Goal: Task Accomplishment & Management: Complete application form

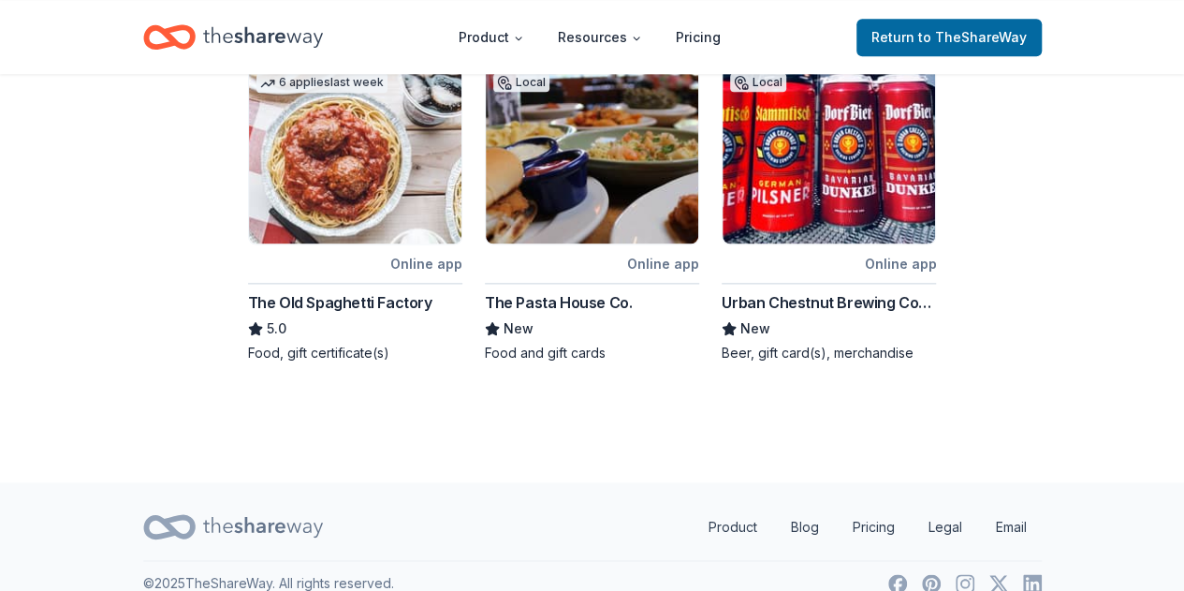
scroll to position [1093, 0]
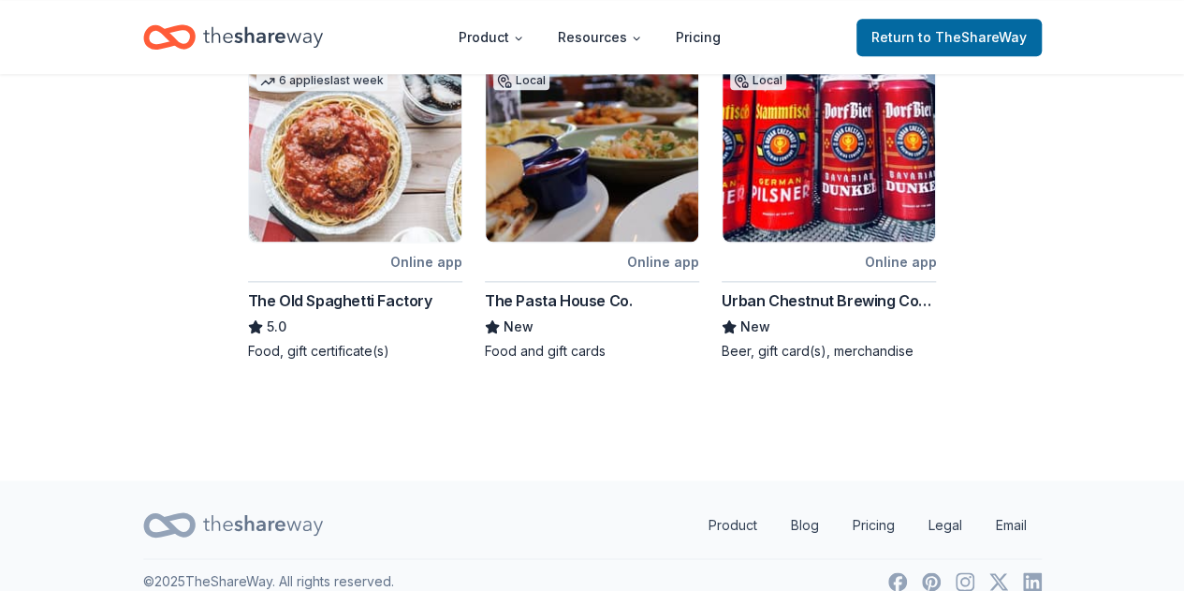
click at [296, 289] on div "The Old Spaghetti Factory" at bounding box center [340, 300] width 184 height 22
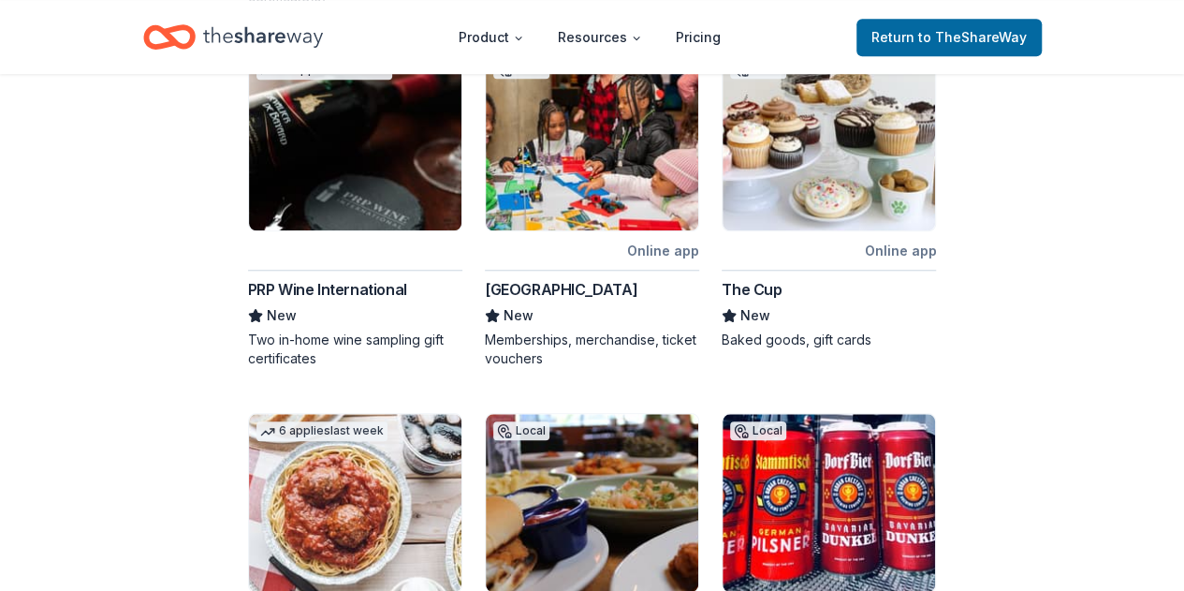
scroll to position [719, 0]
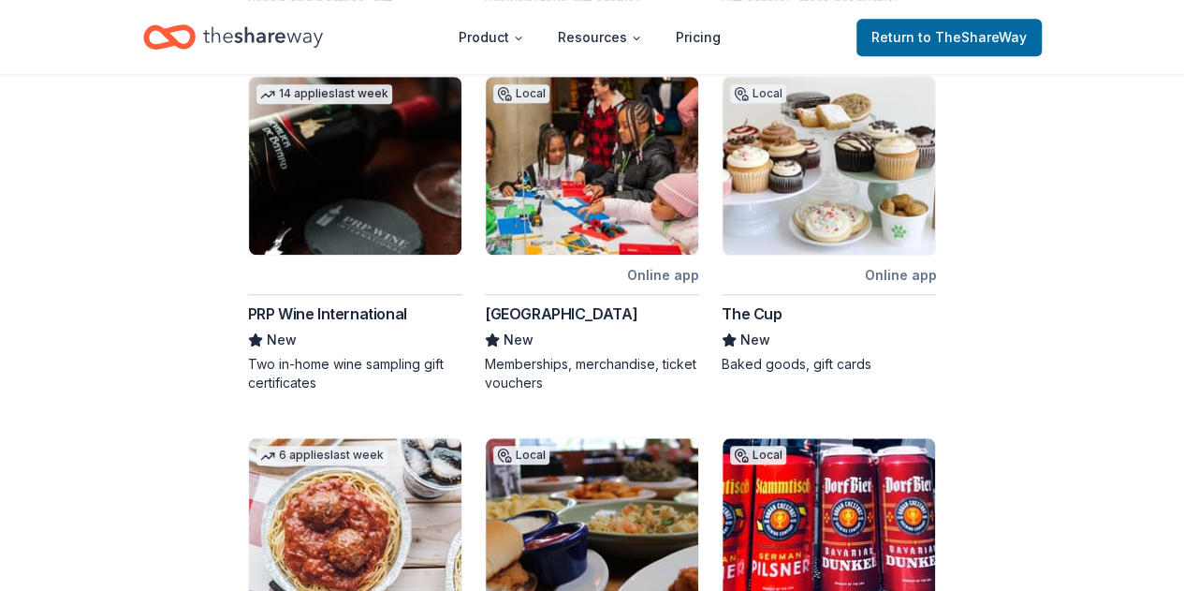
click at [655, 164] on img at bounding box center [592, 166] width 212 height 178
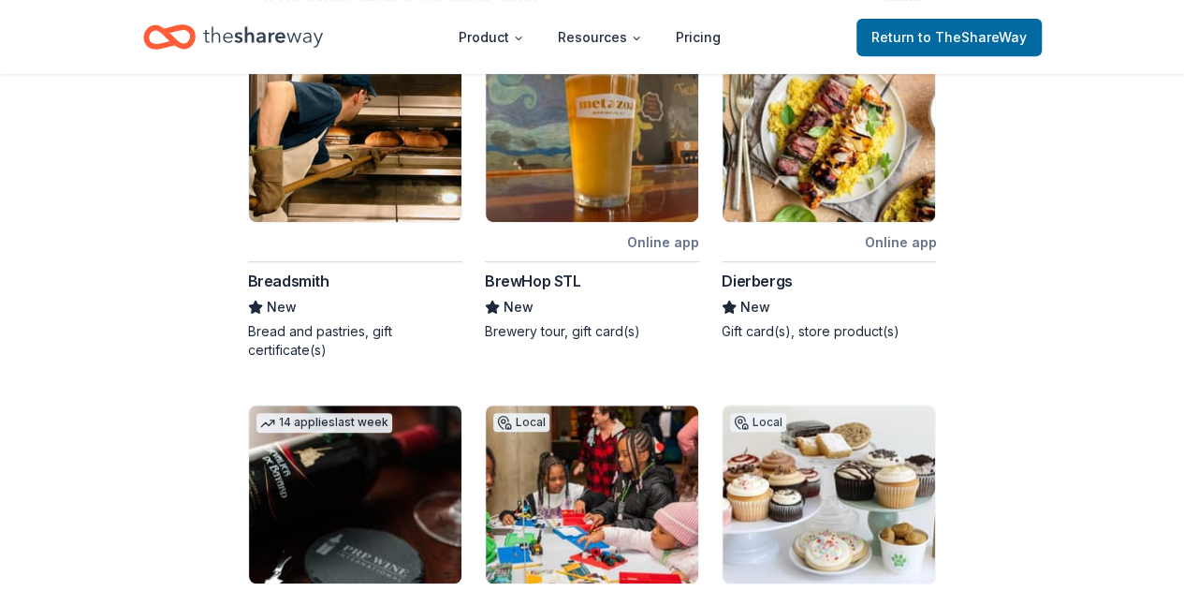
scroll to position [344, 0]
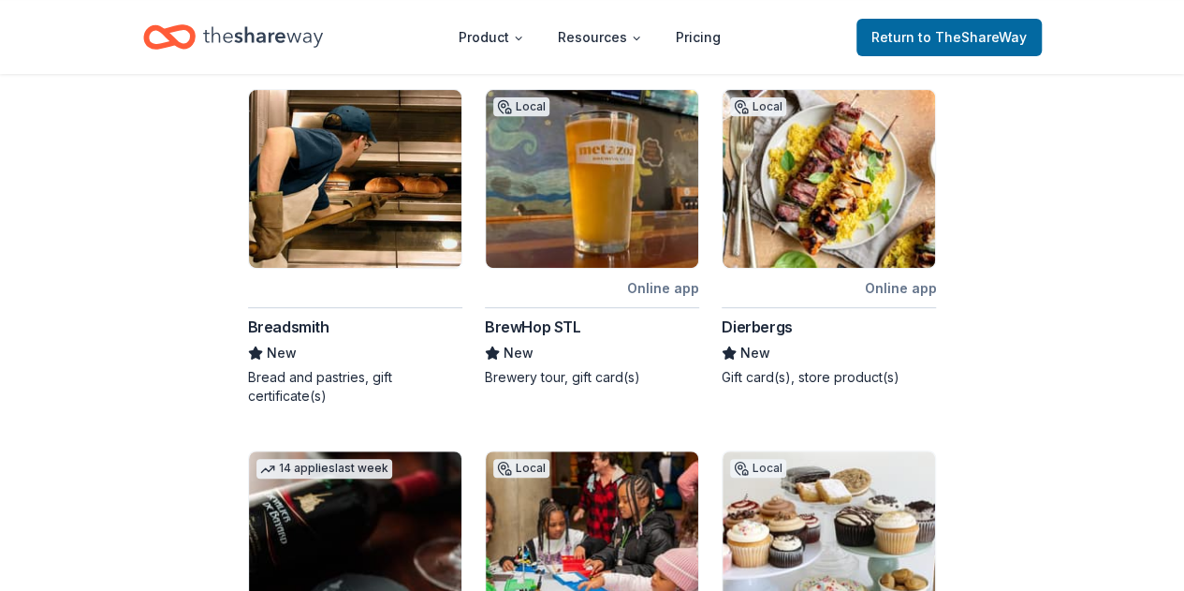
click at [868, 233] on img at bounding box center [829, 179] width 212 height 178
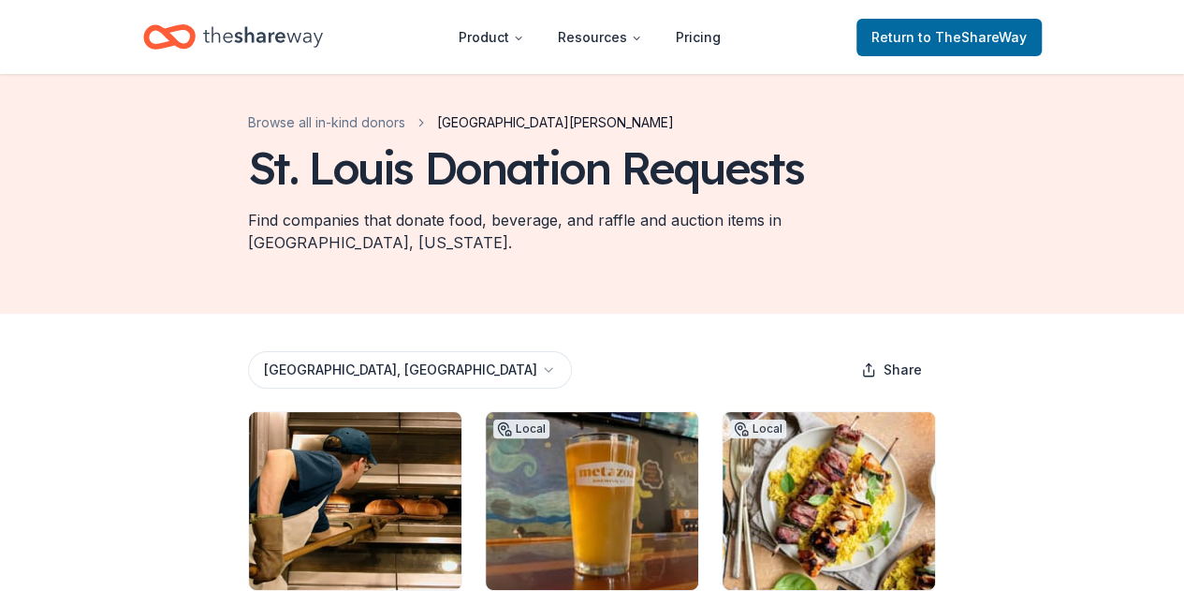
scroll to position [0, 0]
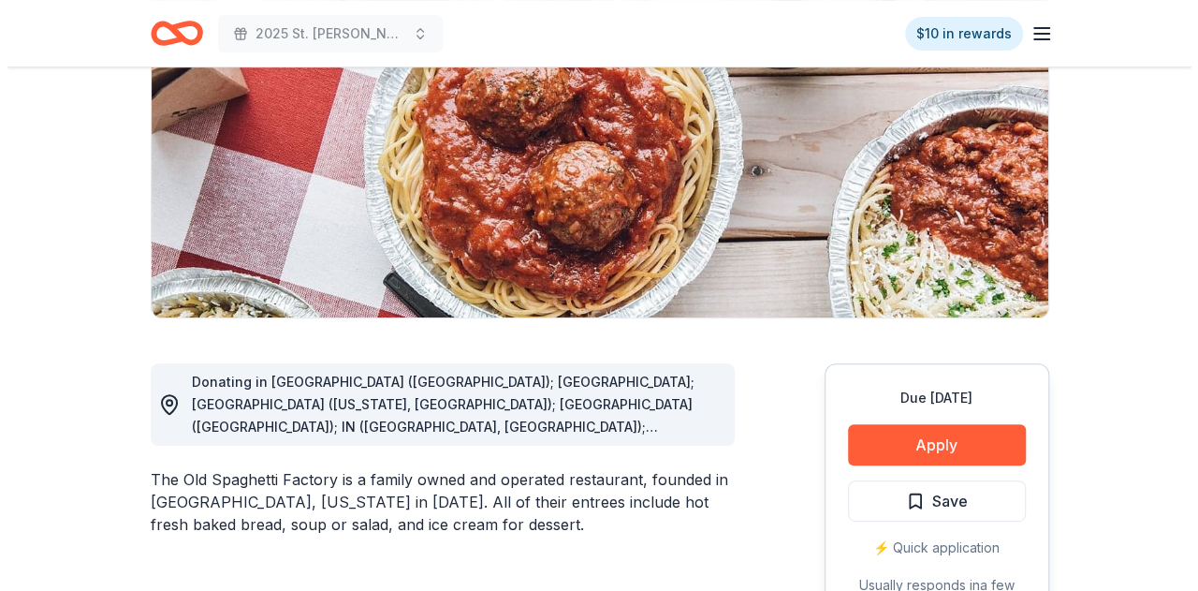
scroll to position [374, 0]
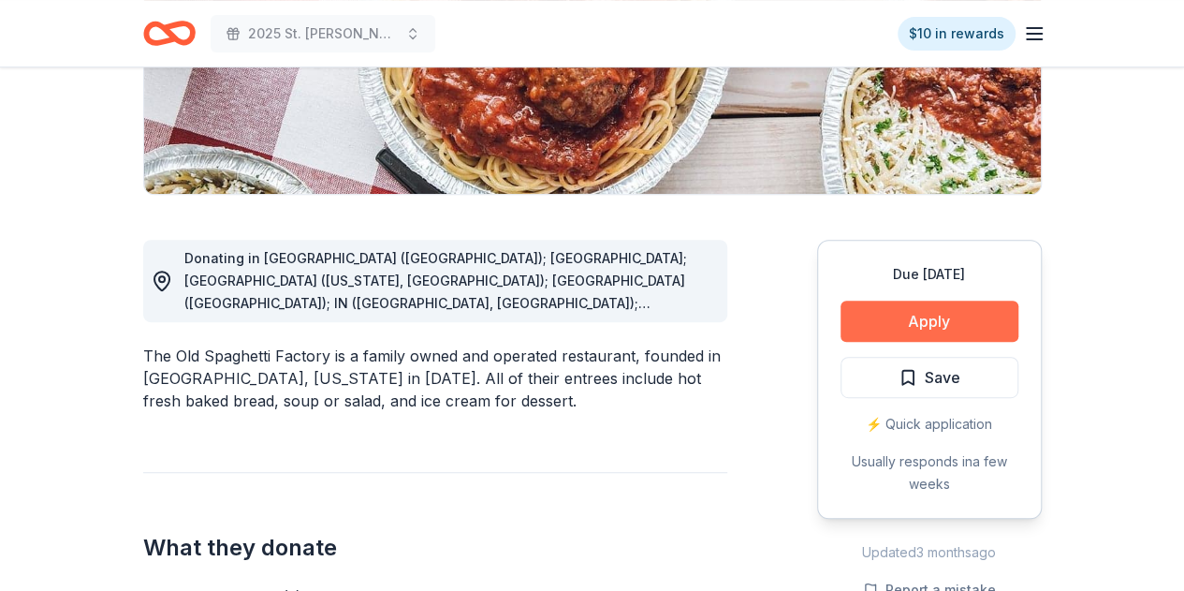
click at [919, 336] on button "Apply" at bounding box center [930, 320] width 178 height 41
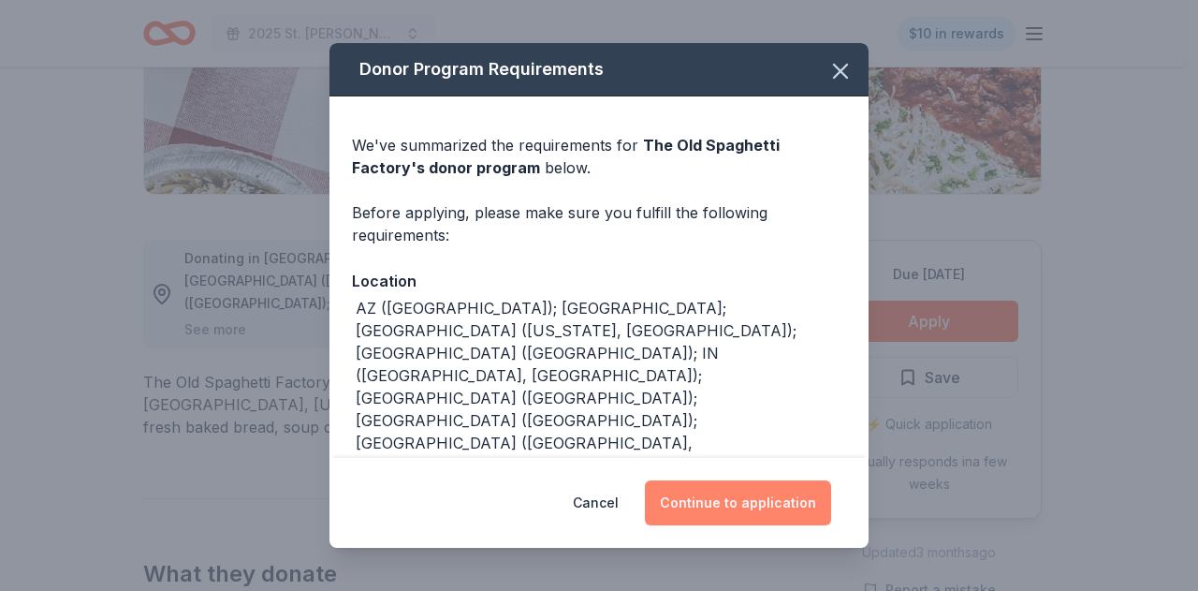
click at [792, 505] on button "Continue to application" at bounding box center [738, 502] width 186 height 45
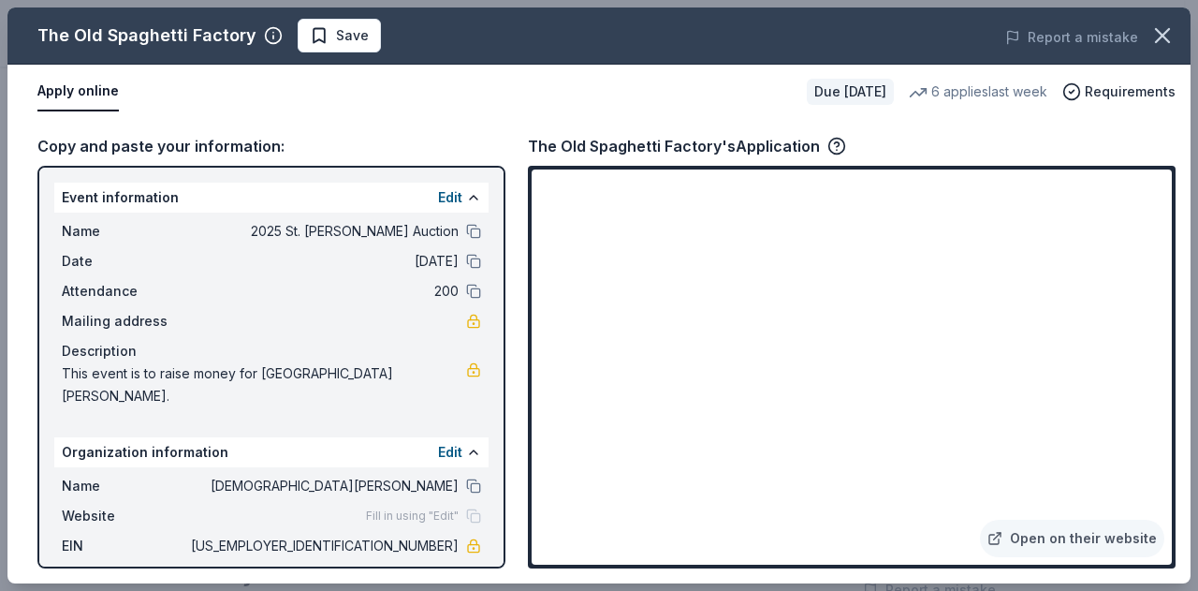
scroll to position [88, 0]
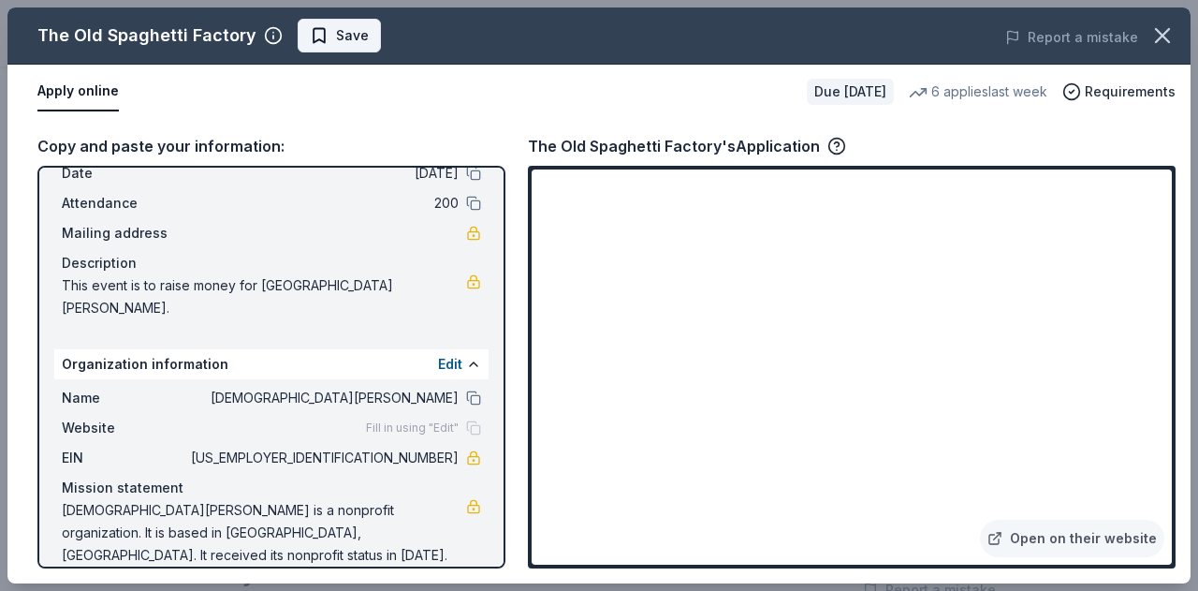
click at [337, 33] on span "Save" at bounding box center [352, 35] width 33 height 22
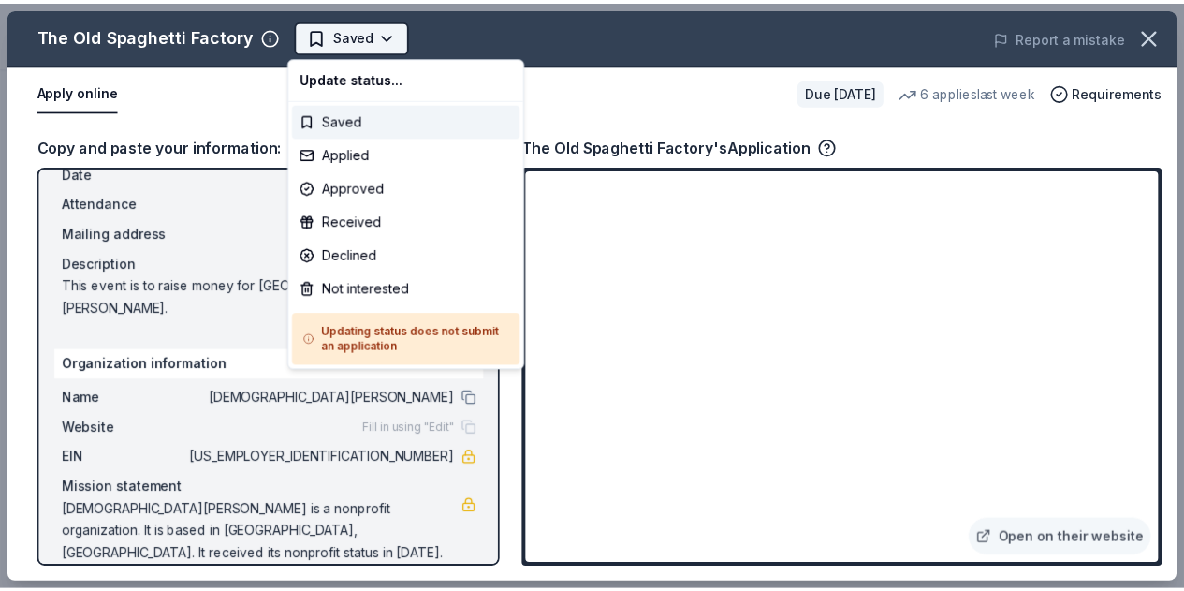
scroll to position [0, 0]
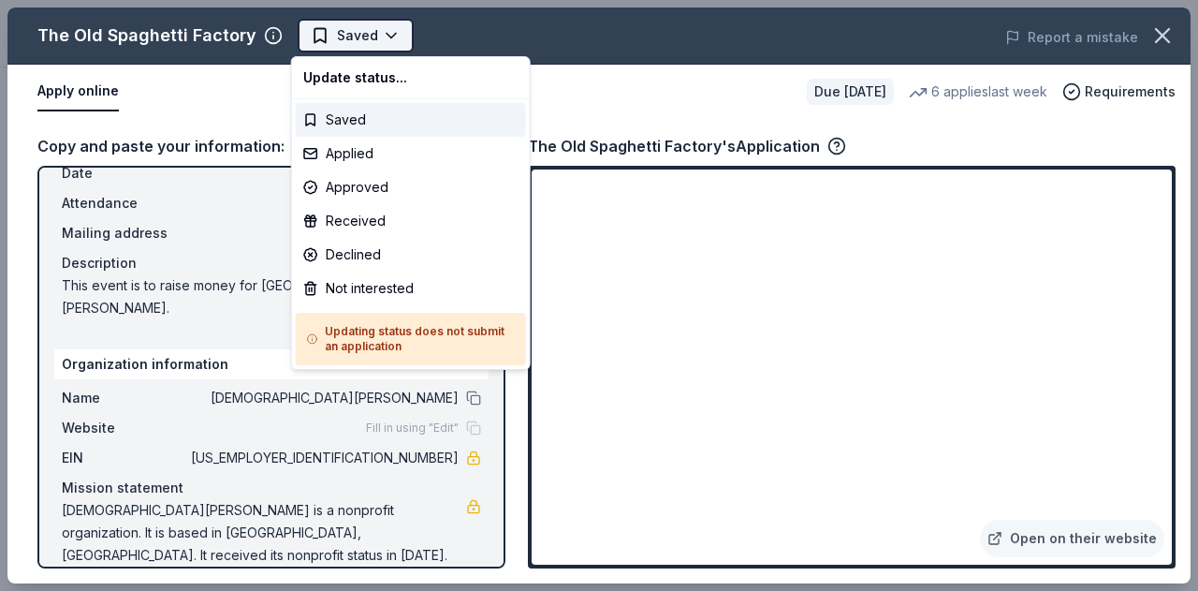
click at [369, 35] on body "2025 St. Agnes Dinner Auction Saved Apply Due in 43 days Share The Old Spaghett…" at bounding box center [592, 295] width 1184 height 591
click at [376, 167] on div "Applied" at bounding box center [411, 154] width 230 height 34
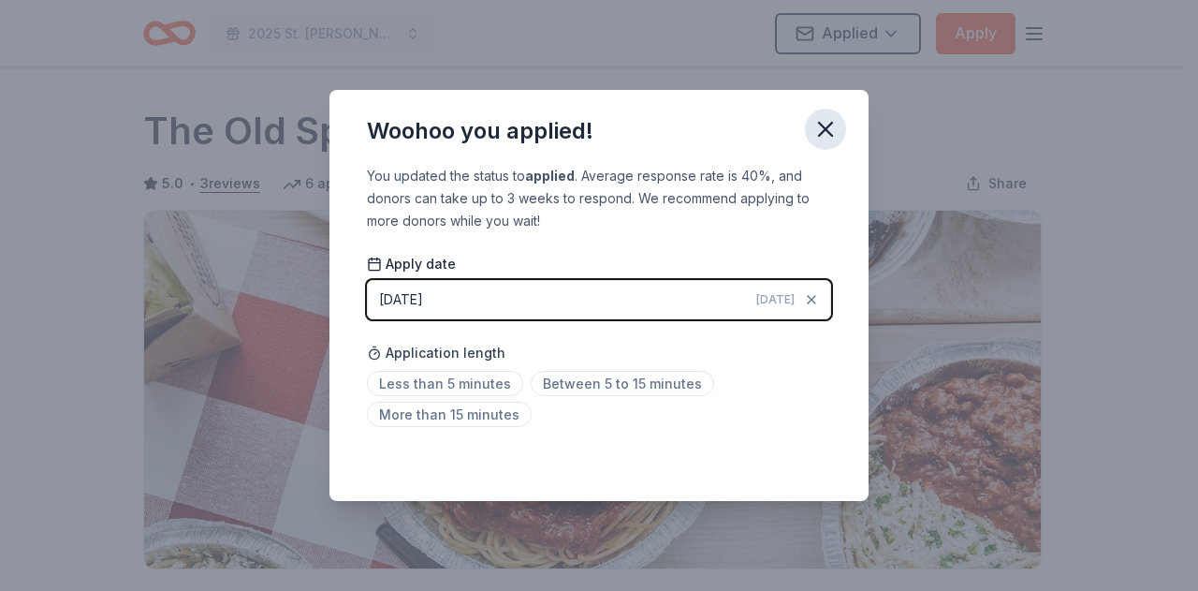
click at [824, 130] on icon "button" at bounding box center [825, 129] width 13 height 13
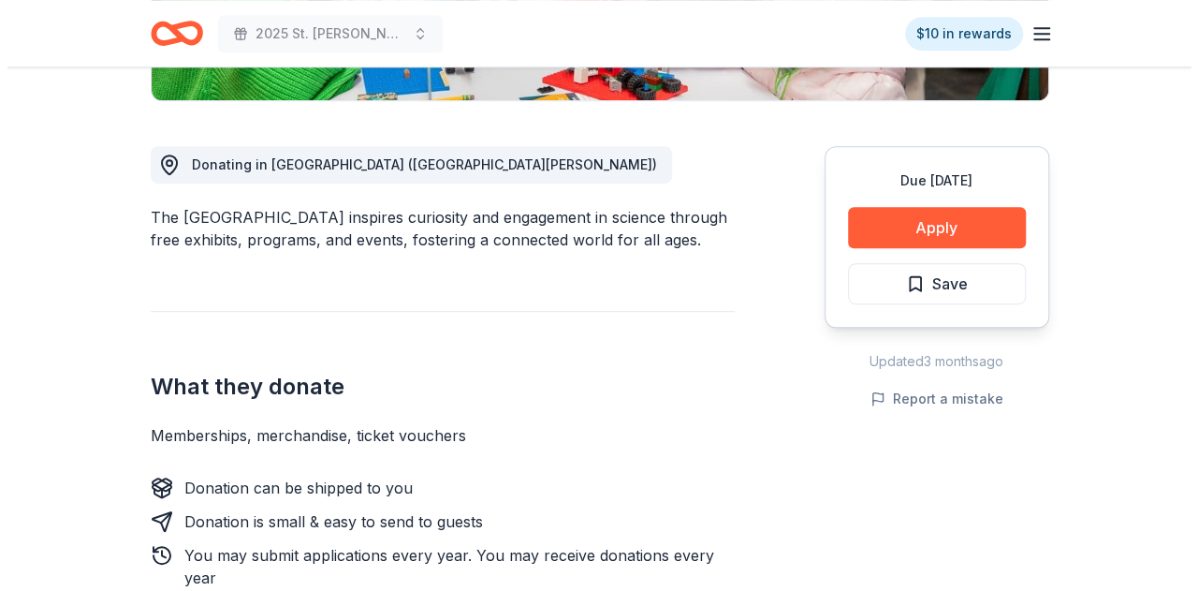
scroll to position [562, 0]
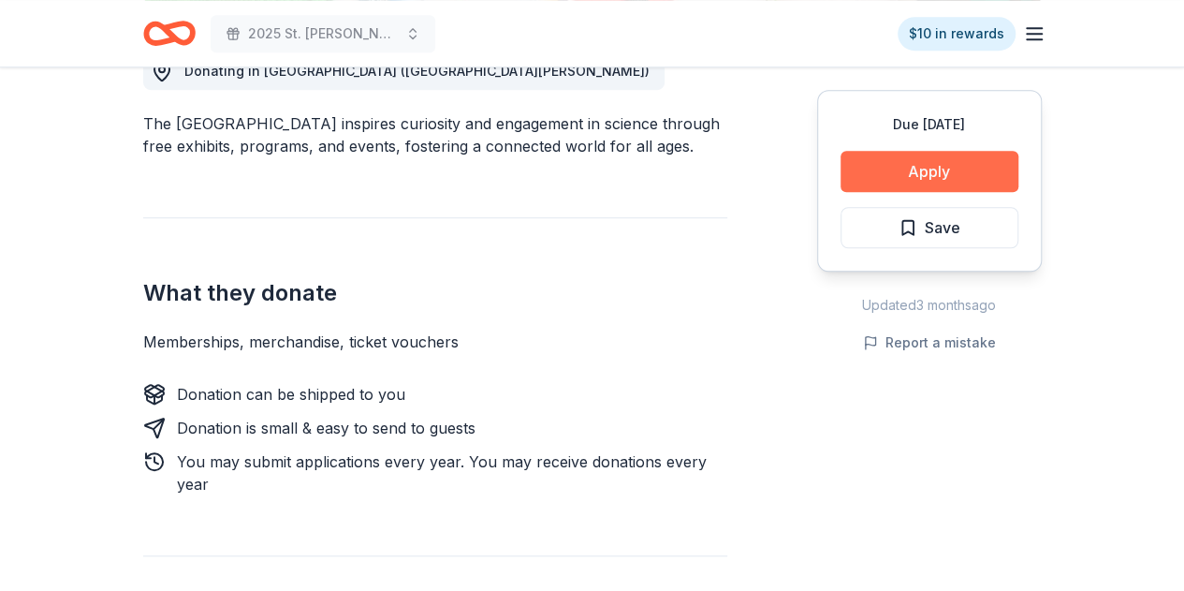
click at [959, 169] on button "Apply" at bounding box center [930, 171] width 178 height 41
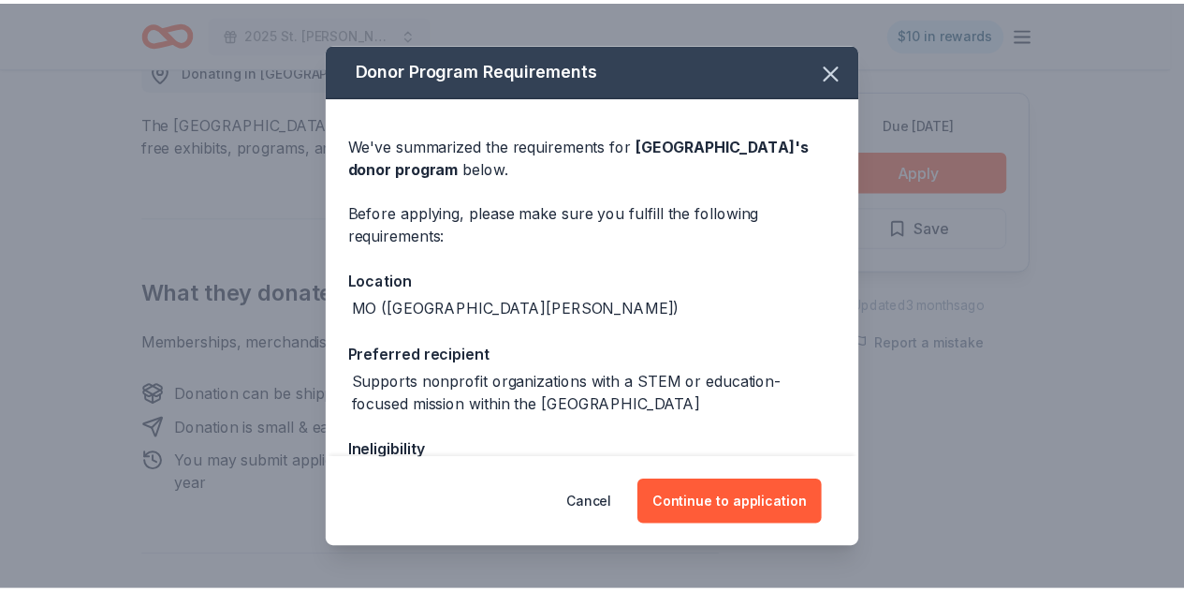
scroll to position [94, 0]
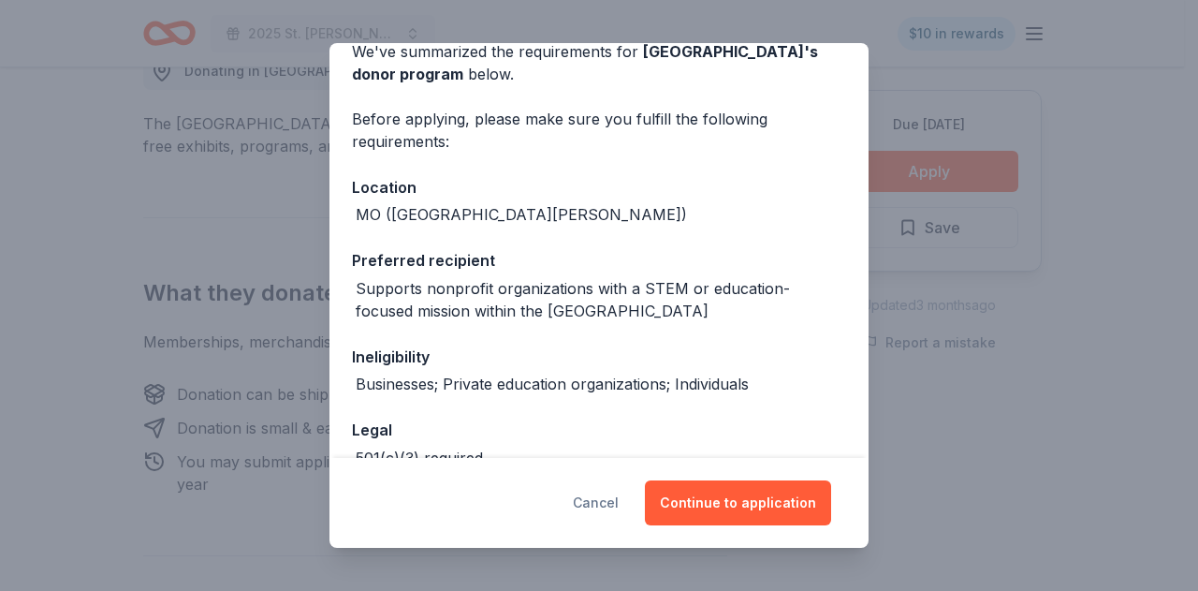
click at [606, 503] on button "Cancel" at bounding box center [596, 502] width 46 height 45
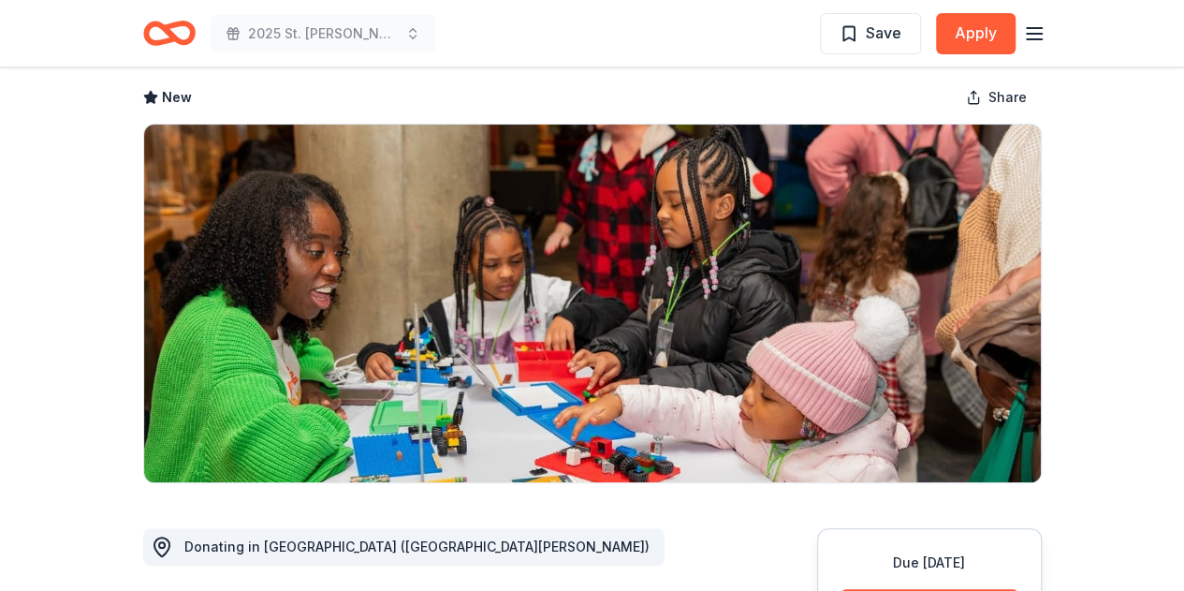
scroll to position [0, 0]
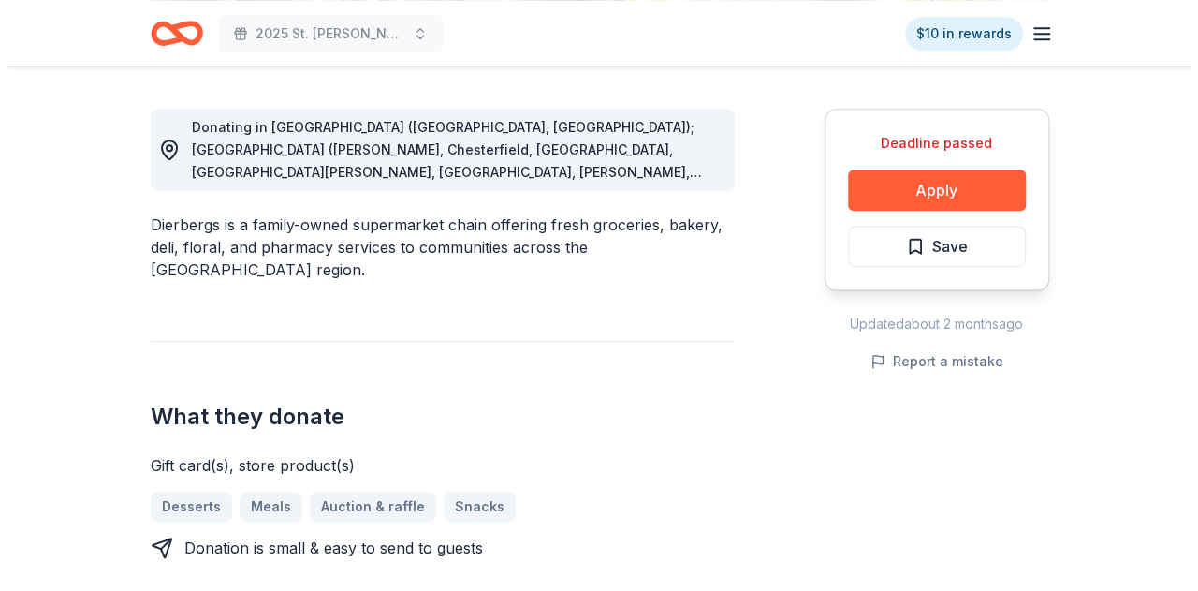
scroll to position [468, 0]
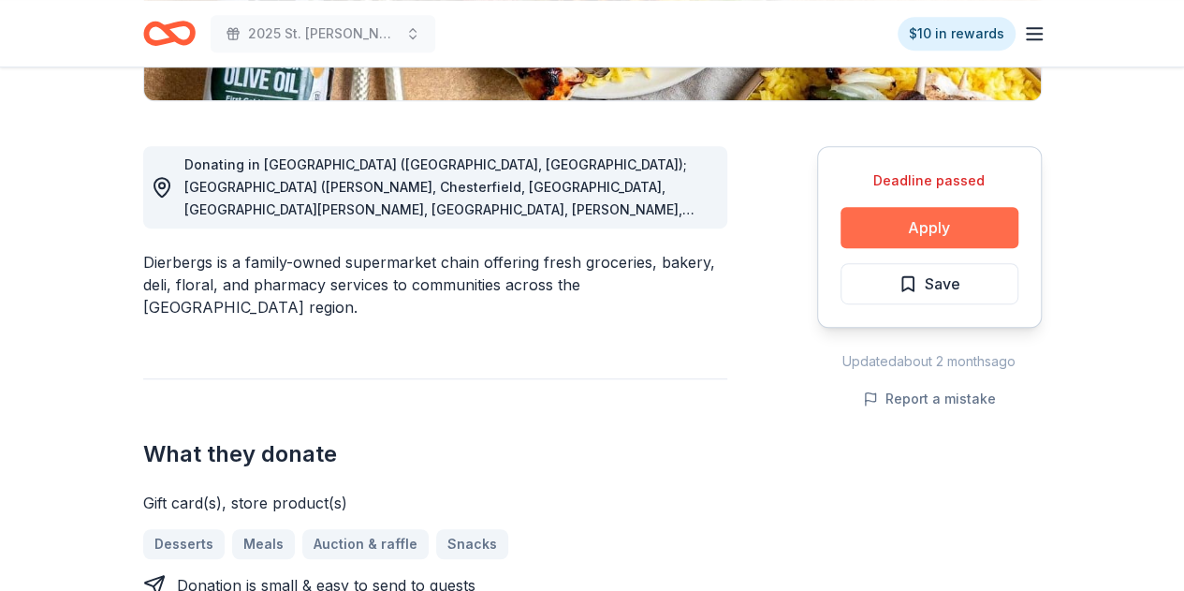
click at [924, 235] on button "Apply" at bounding box center [930, 227] width 178 height 41
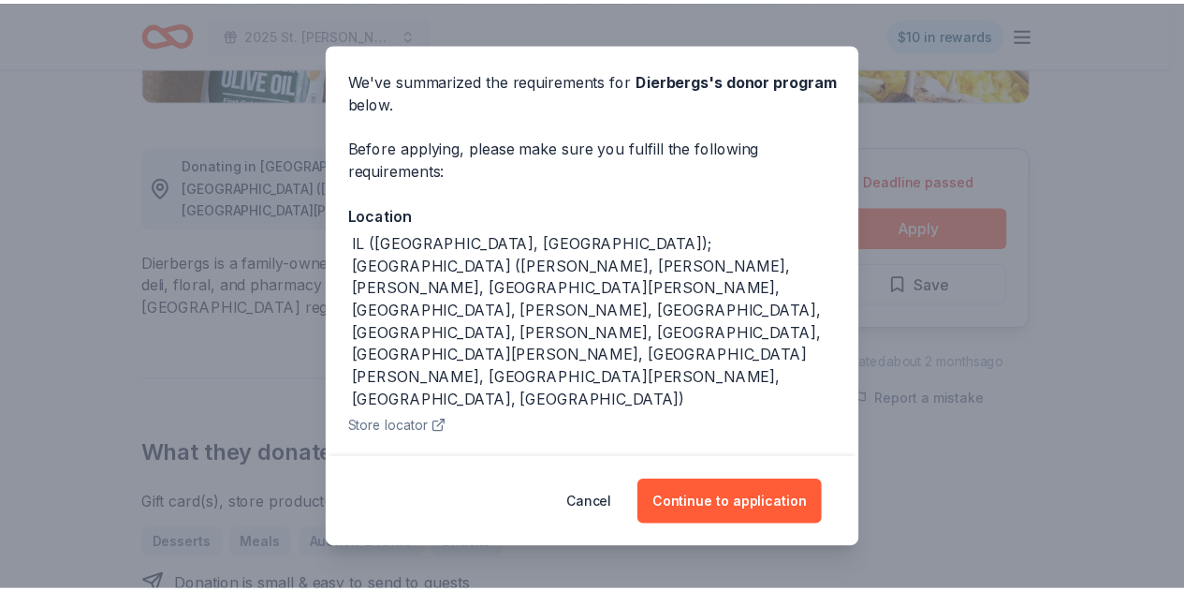
scroll to position [94, 0]
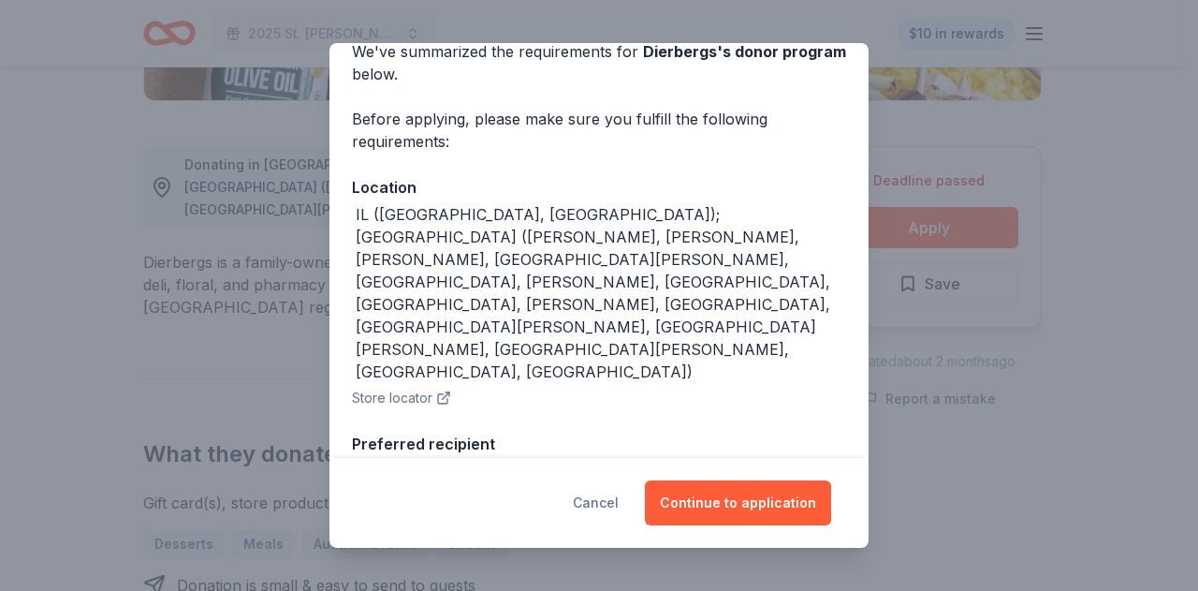
click at [616, 505] on button "Cancel" at bounding box center [596, 502] width 46 height 45
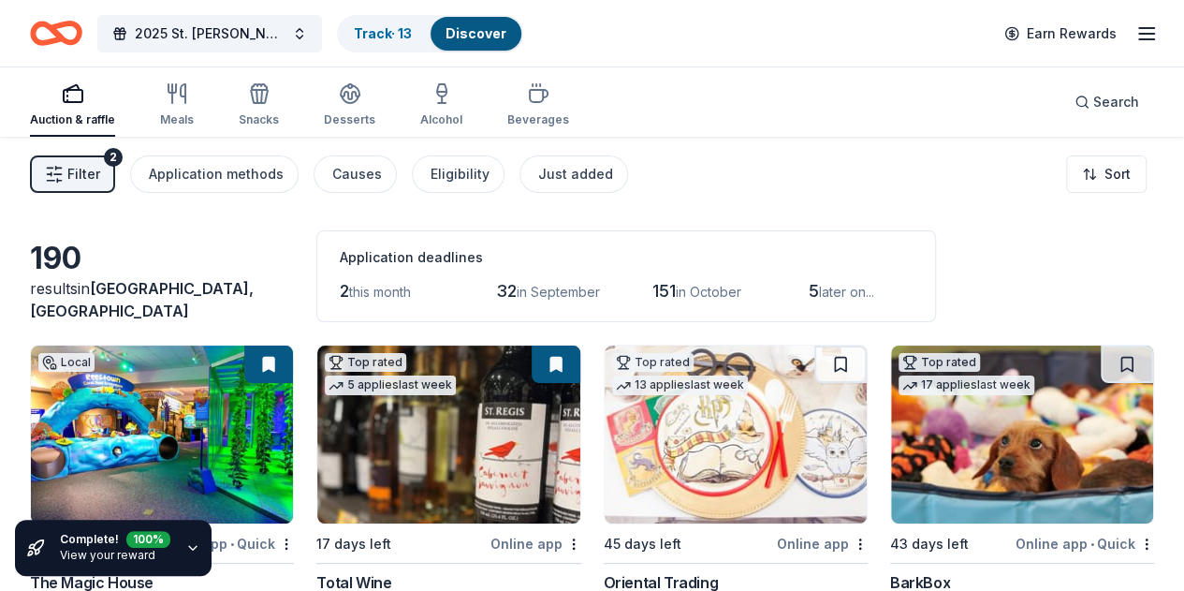
click at [90, 119] on div "Auction & raffle" at bounding box center [72, 119] width 85 height 15
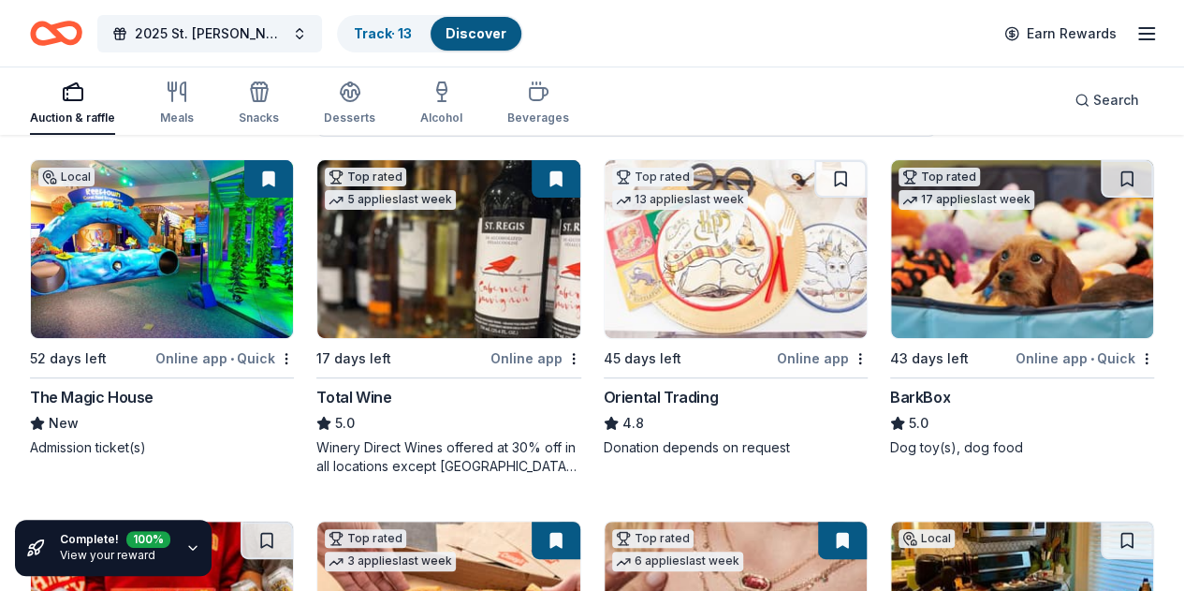
scroll to position [187, 0]
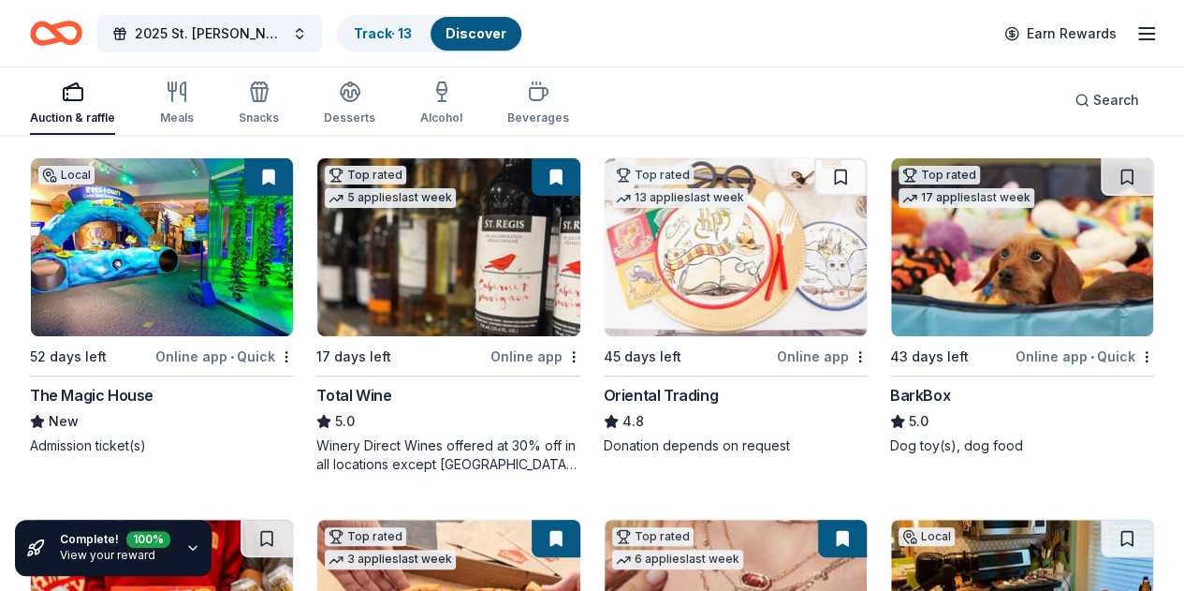
click at [139, 285] on img at bounding box center [162, 247] width 262 height 178
click at [890, 399] on div "BarkBox" at bounding box center [920, 395] width 60 height 22
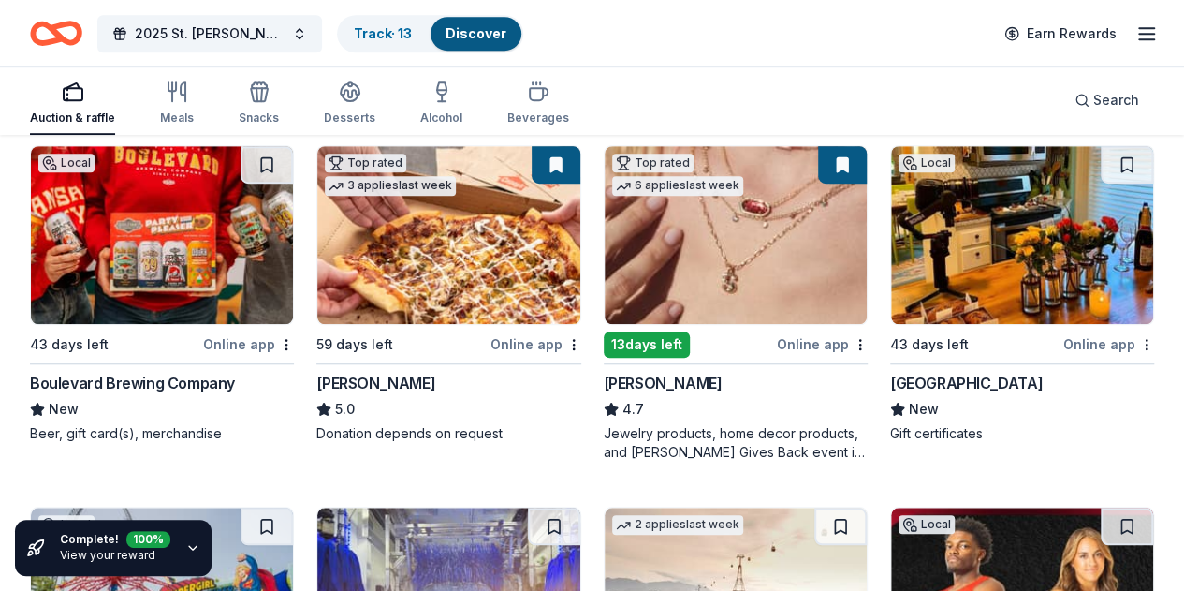
scroll to position [562, 0]
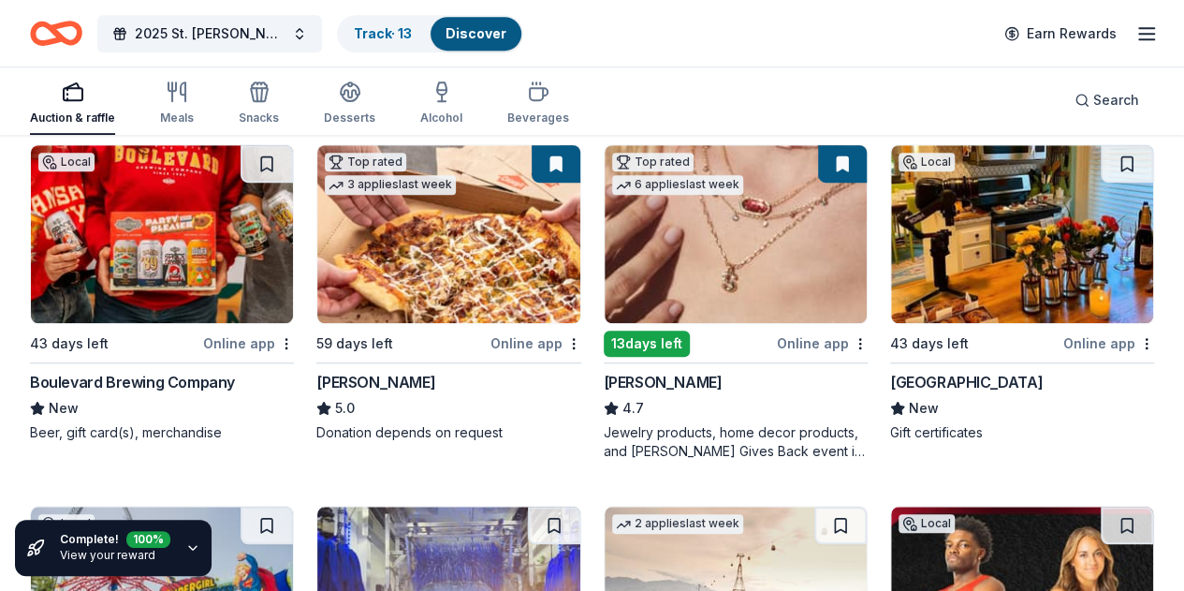
click at [293, 506] on img at bounding box center [162, 595] width 262 height 178
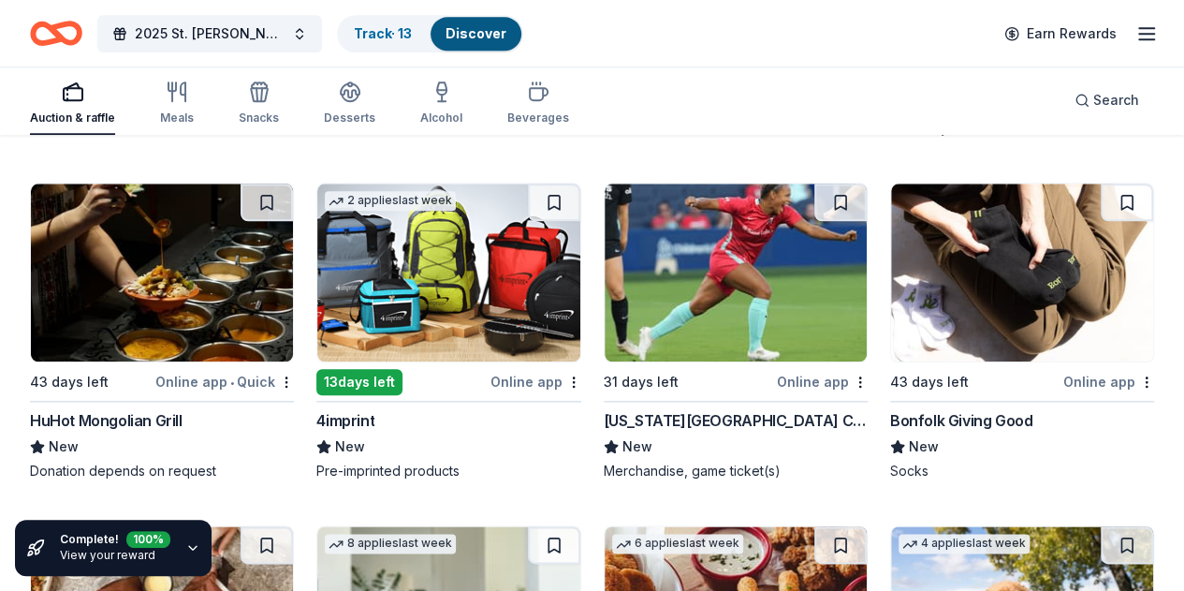
scroll to position [4493, 0]
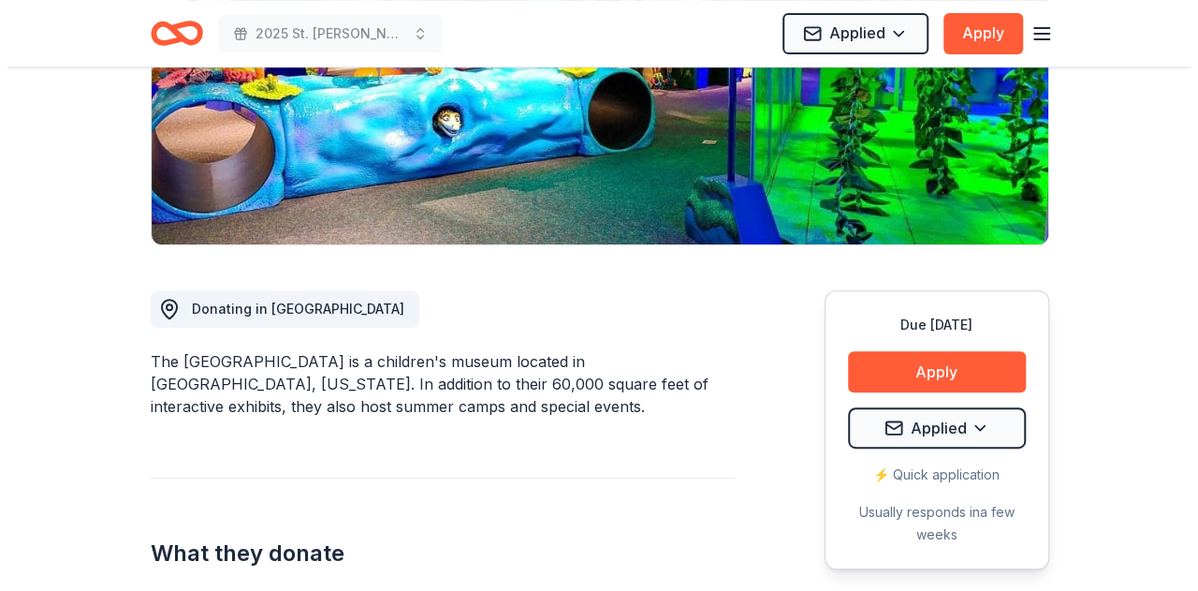
scroll to position [374, 0]
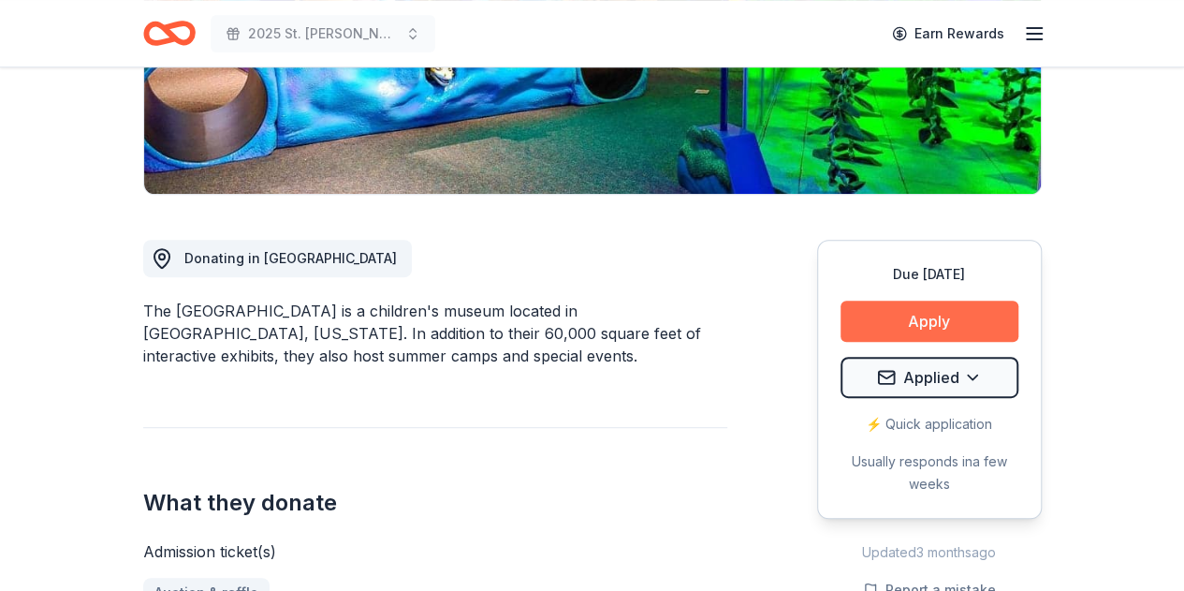
click at [893, 312] on button "Apply" at bounding box center [930, 320] width 178 height 41
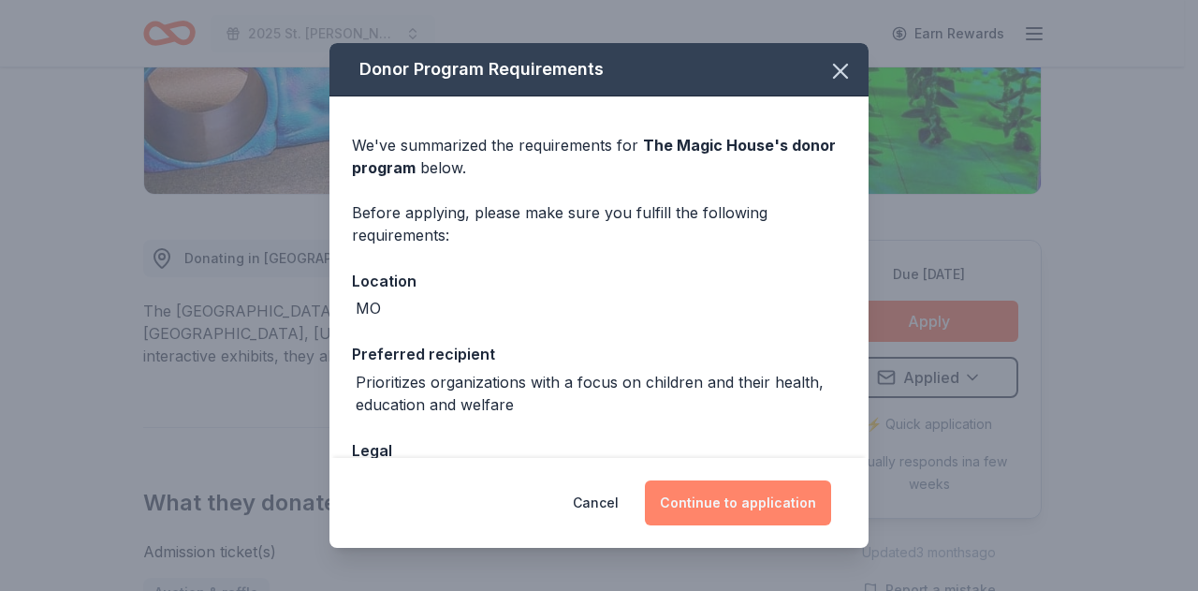
click at [730, 501] on button "Continue to application" at bounding box center [738, 502] width 186 height 45
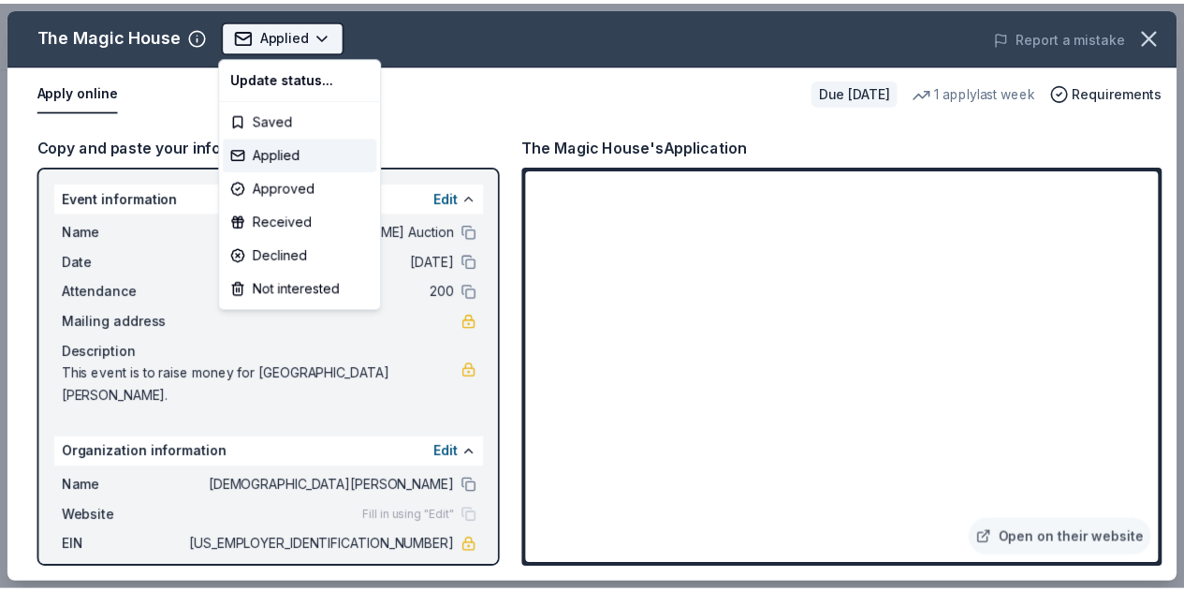
scroll to position [0, 0]
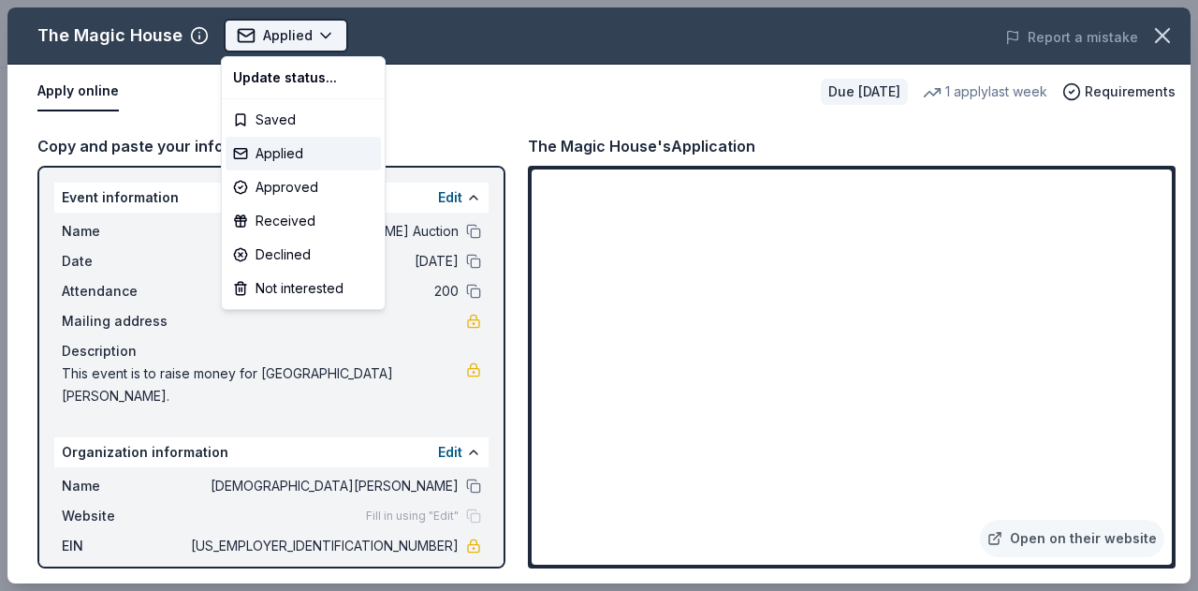
click at [320, 35] on body "2025 St. Agnes Dinner Auction Applied Apply Due in 52 days Share The Magic Hous…" at bounding box center [592, 295] width 1184 height 591
click at [440, 102] on html "2025 St. Agnes Dinner Auction Applied Apply Due in 52 days Share The Magic Hous…" at bounding box center [599, 295] width 1198 height 591
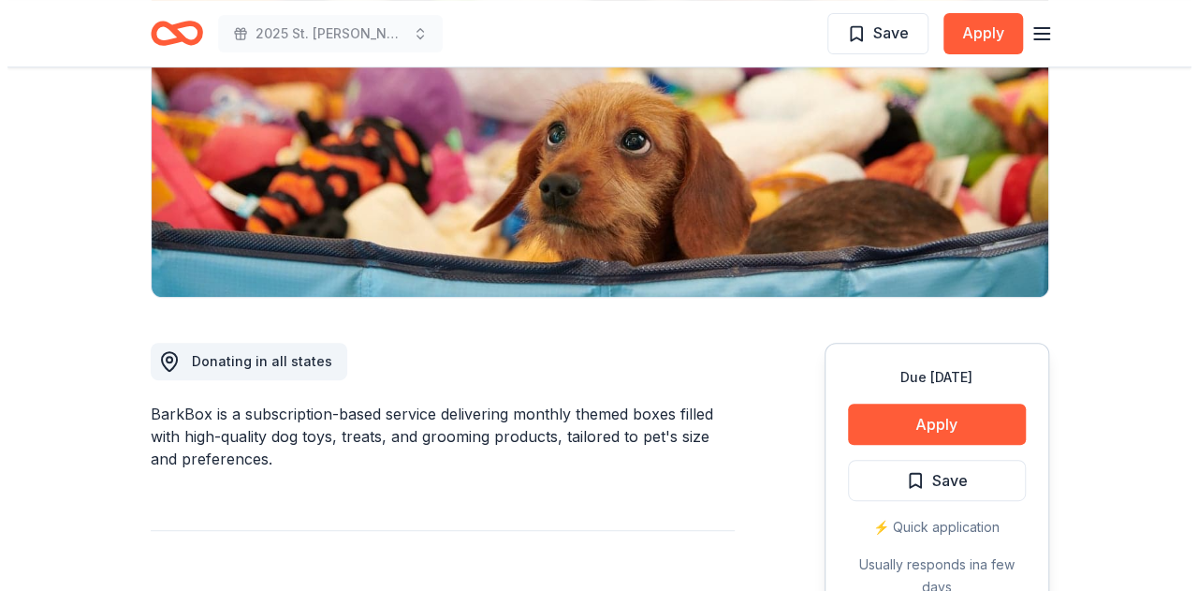
scroll to position [281, 0]
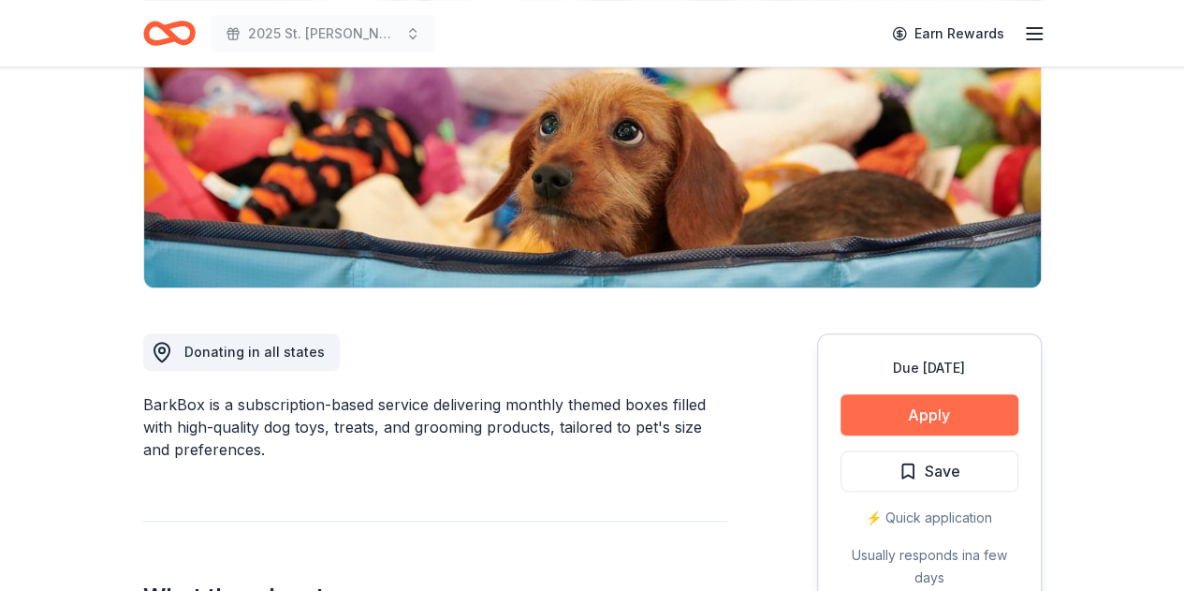
click at [978, 405] on button "Apply" at bounding box center [930, 414] width 178 height 41
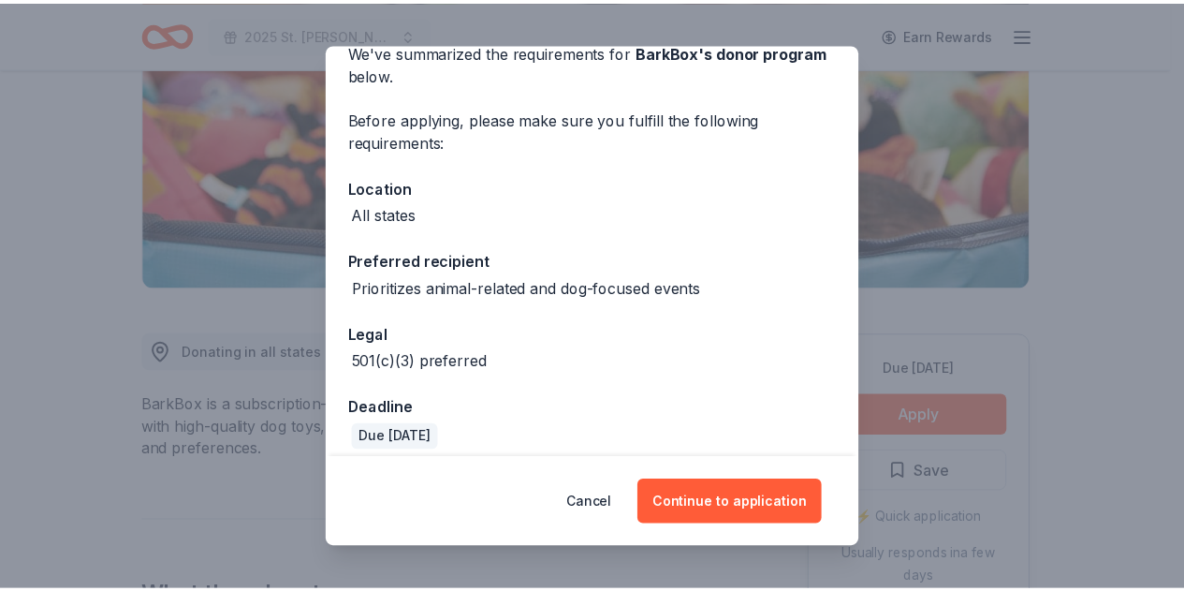
scroll to position [107, 0]
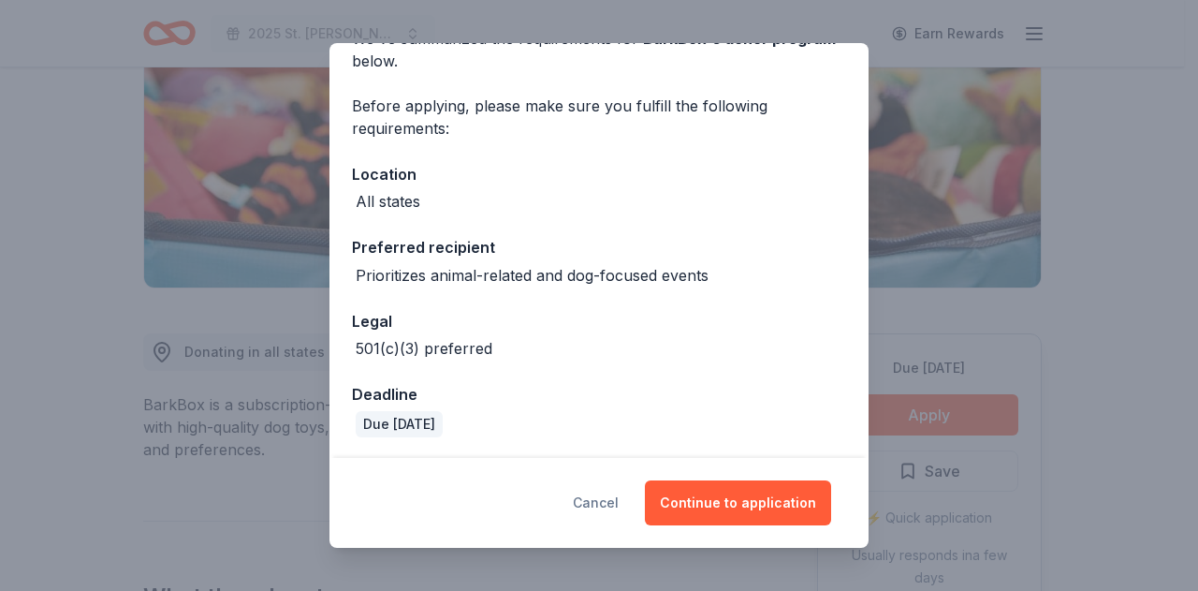
click at [619, 511] on button "Cancel" at bounding box center [596, 502] width 46 height 45
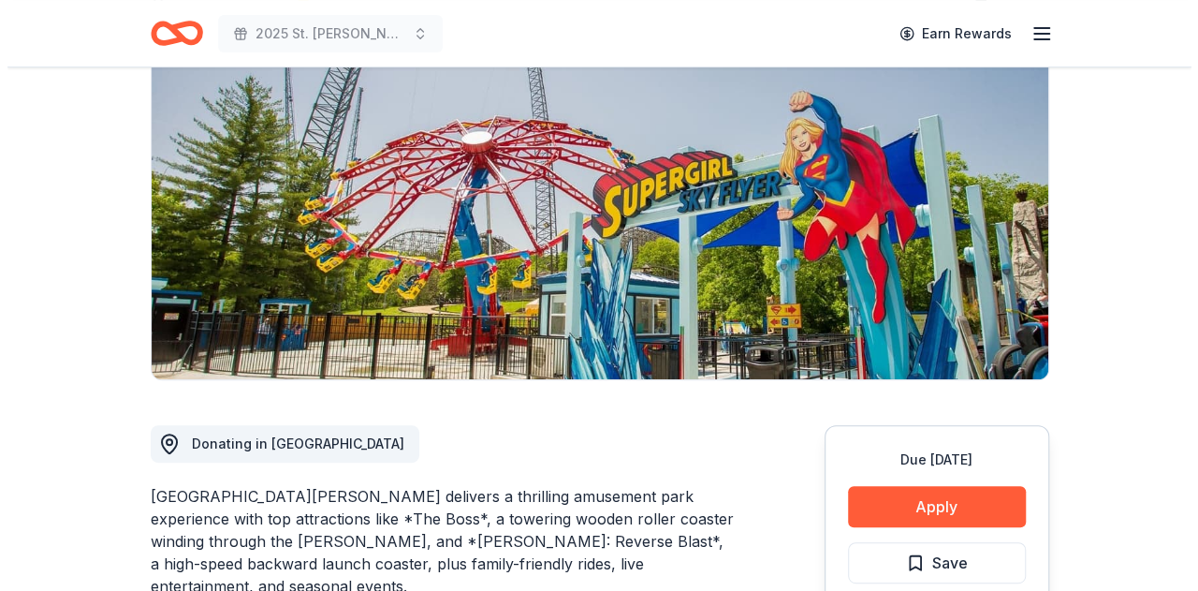
scroll to position [281, 0]
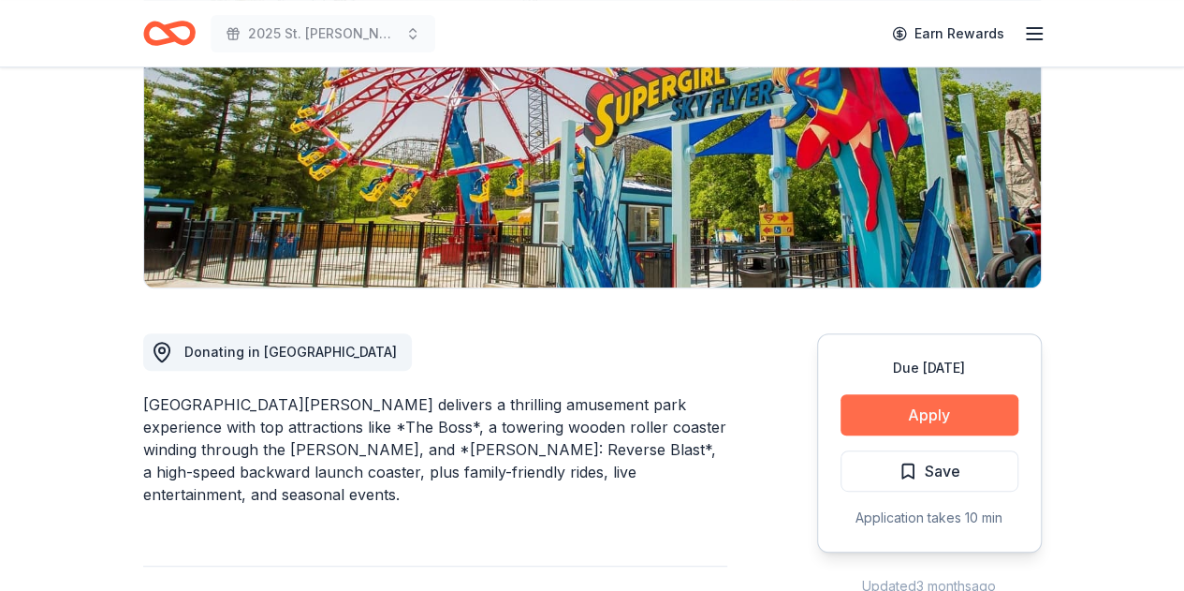
click at [936, 406] on button "Apply" at bounding box center [930, 414] width 178 height 41
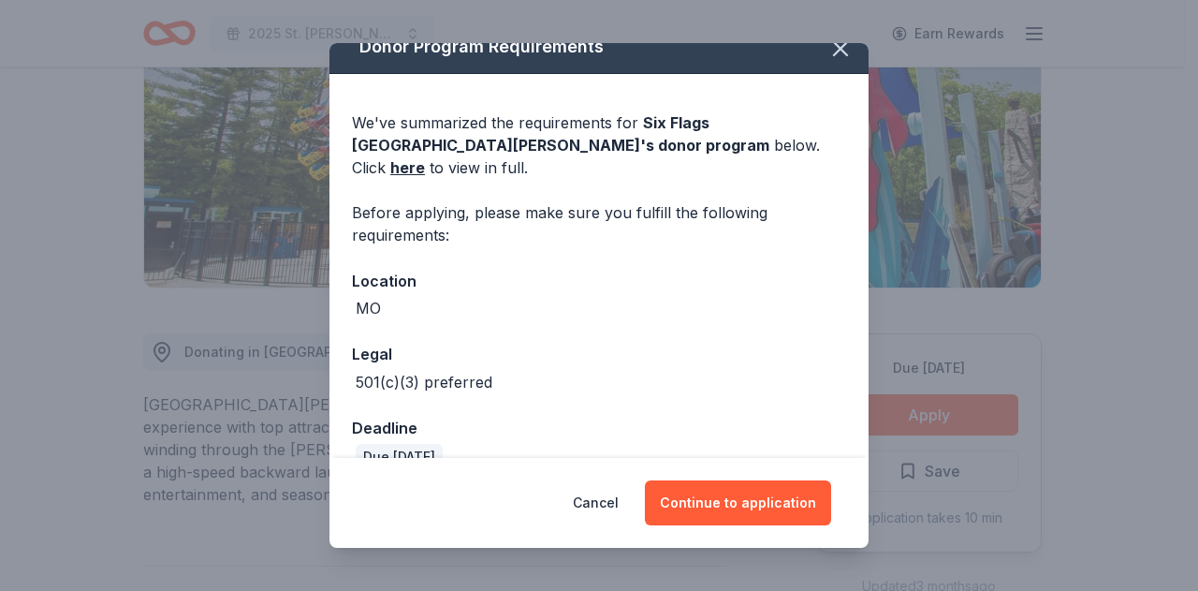
scroll to position [34, 0]
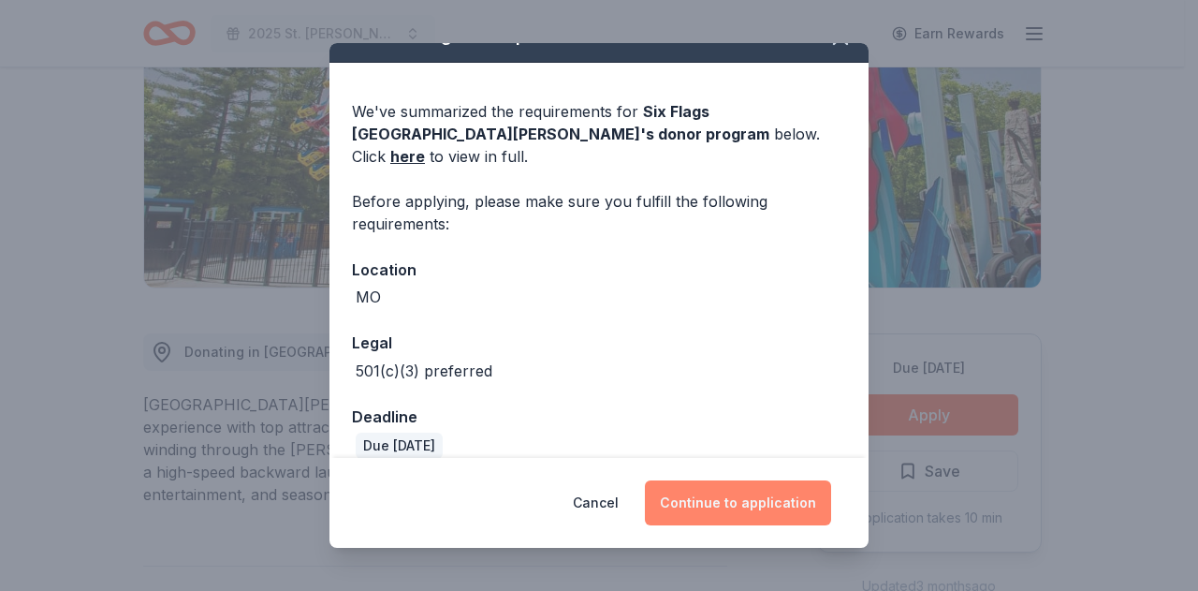
click at [696, 498] on button "Continue to application" at bounding box center [738, 502] width 186 height 45
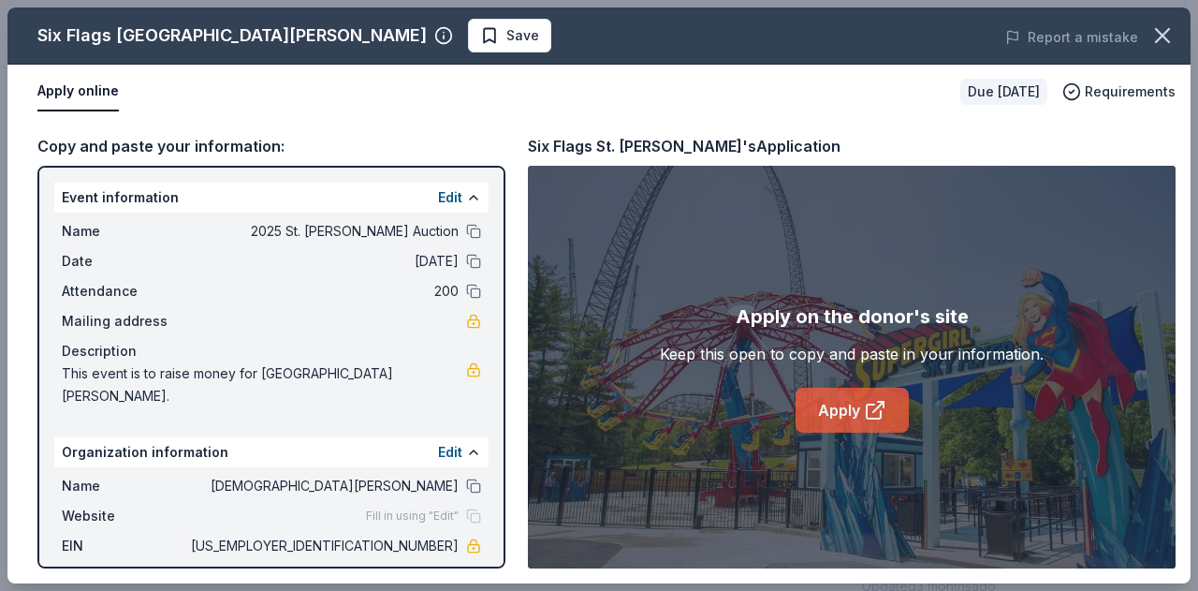
click at [855, 407] on link "Apply" at bounding box center [852, 410] width 113 height 45
